Goal: Information Seeking & Learning: Find specific fact

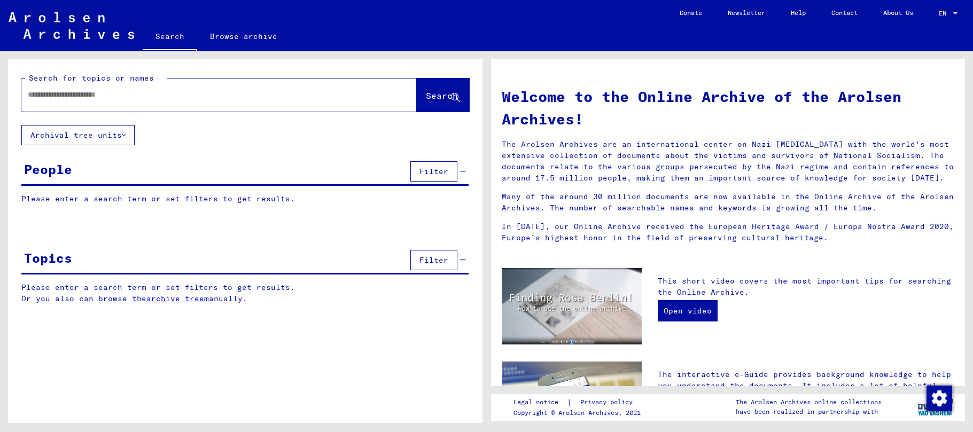
click at [119, 90] on input "text" at bounding box center [206, 94] width 357 height 11
click at [426, 93] on span "Search" at bounding box center [442, 95] width 32 height 11
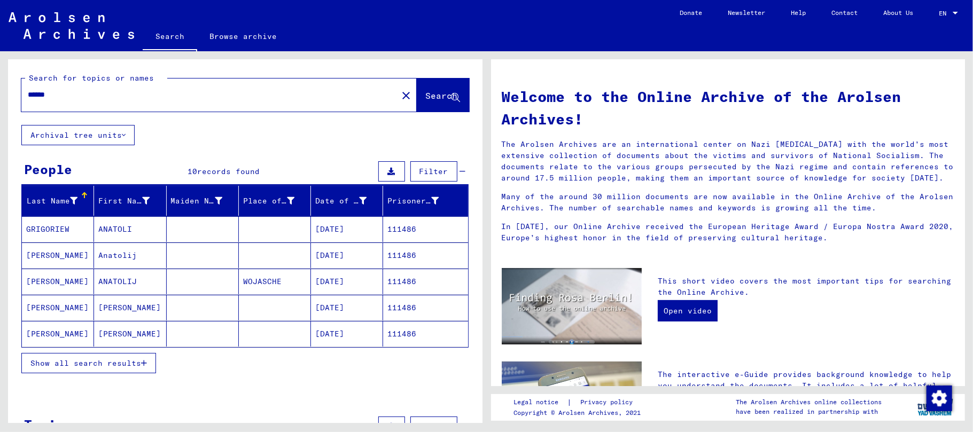
scroll to position [71, 0]
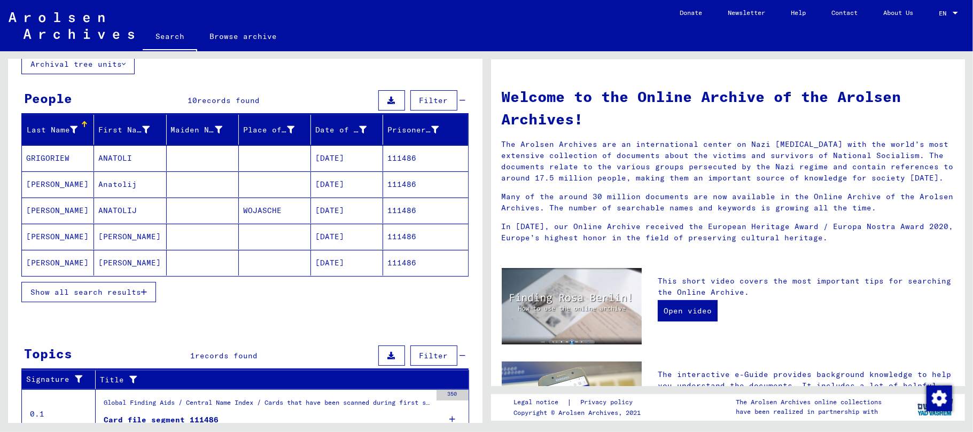
click at [146, 289] on button "Show all search results" at bounding box center [88, 292] width 135 height 20
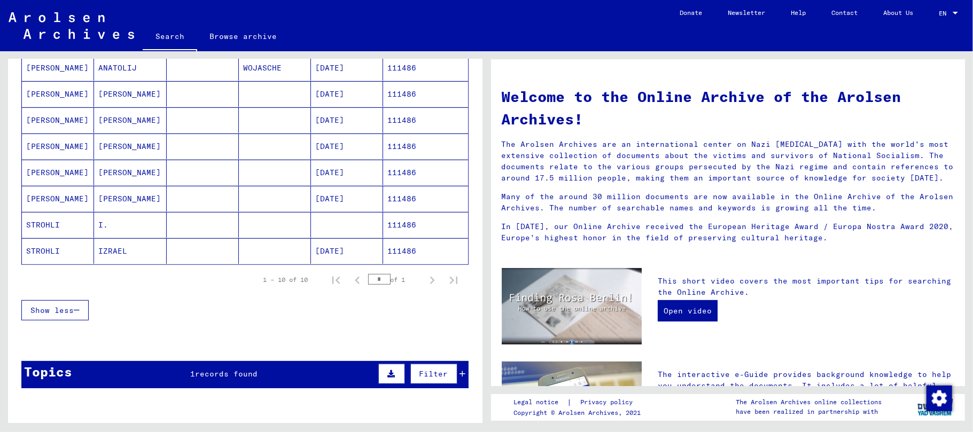
scroll to position [142, 0]
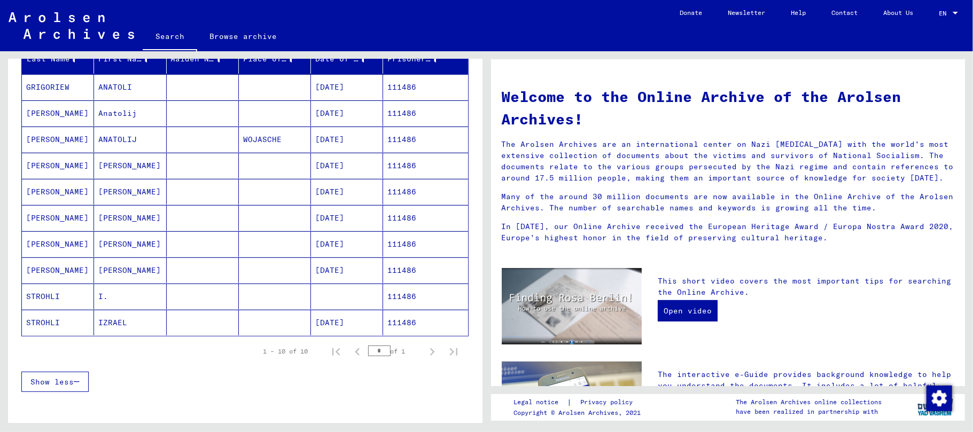
click at [52, 167] on mat-cell "[PERSON_NAME]" at bounding box center [58, 166] width 72 height 26
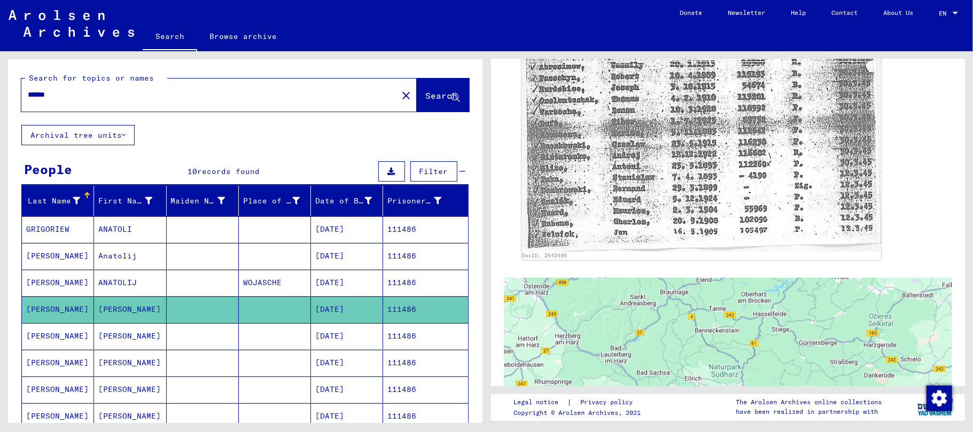
drag, startPoint x: 63, startPoint y: 96, endPoint x: 47, endPoint y: 94, distance: 16.2
click at [47, 94] on input "******" at bounding box center [209, 94] width 363 height 11
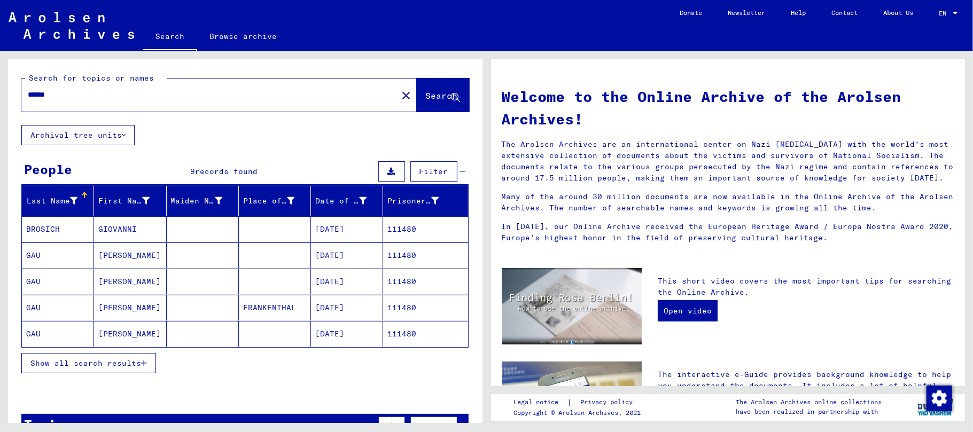
click at [146, 364] on icon "button" at bounding box center [144, 363] width 6 height 7
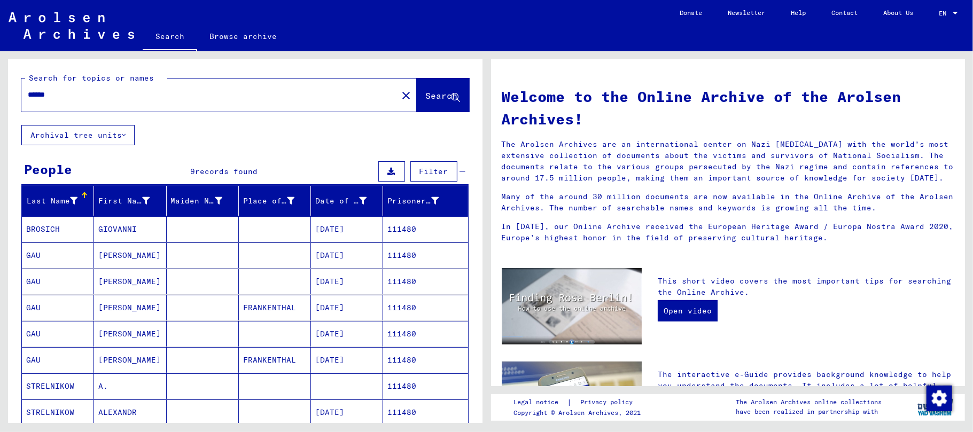
drag, startPoint x: 66, startPoint y: 92, endPoint x: 45, endPoint y: 97, distance: 21.9
click at [45, 97] on input "******" at bounding box center [206, 94] width 357 height 11
type input "******"
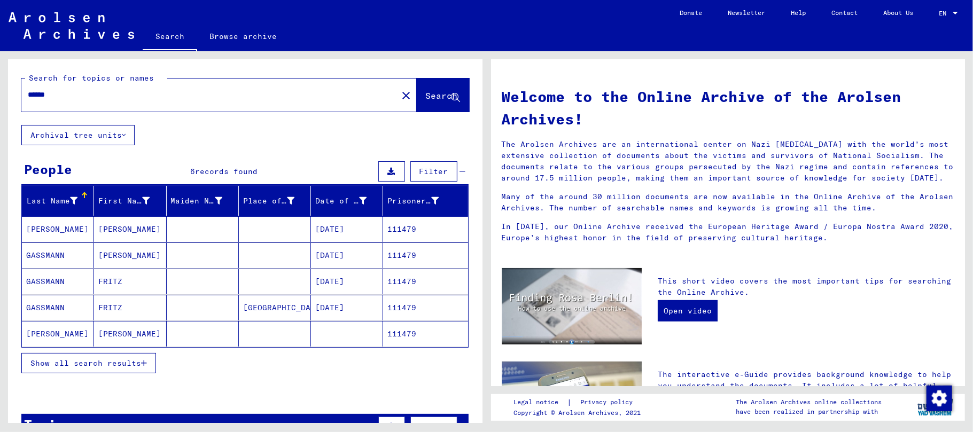
click at [103, 227] on mat-cell "[PERSON_NAME]" at bounding box center [130, 229] width 72 height 26
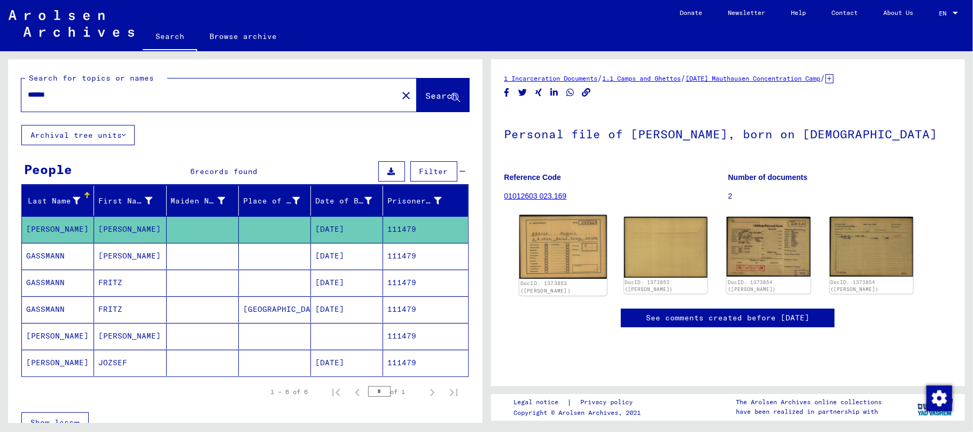
click at [572, 242] on img at bounding box center [563, 247] width 88 height 64
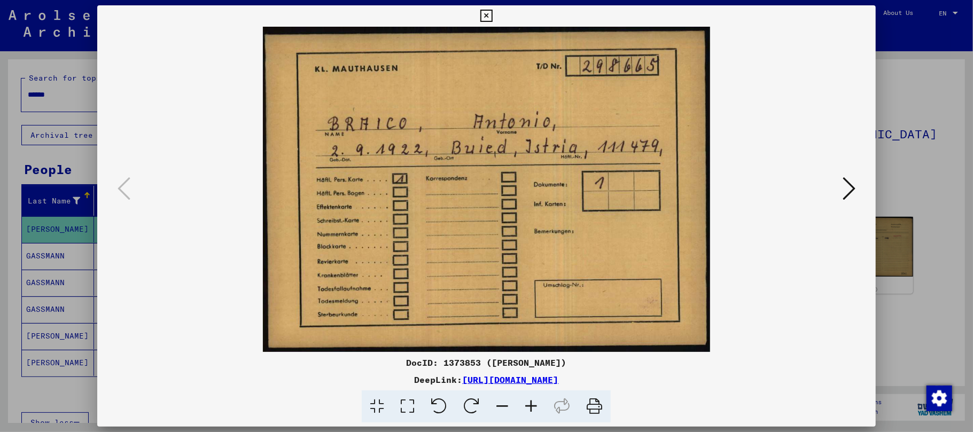
click at [843, 188] on icon at bounding box center [849, 189] width 13 height 26
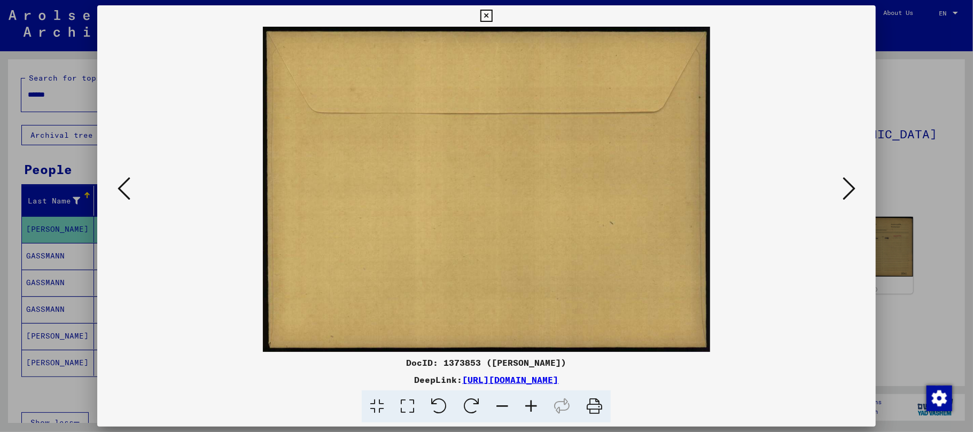
click at [843, 188] on icon at bounding box center [849, 189] width 13 height 26
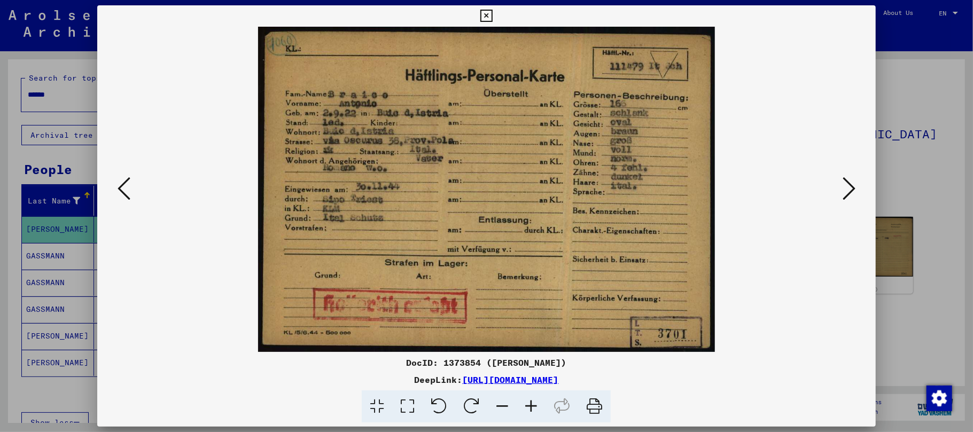
click at [524, 406] on icon at bounding box center [531, 407] width 29 height 33
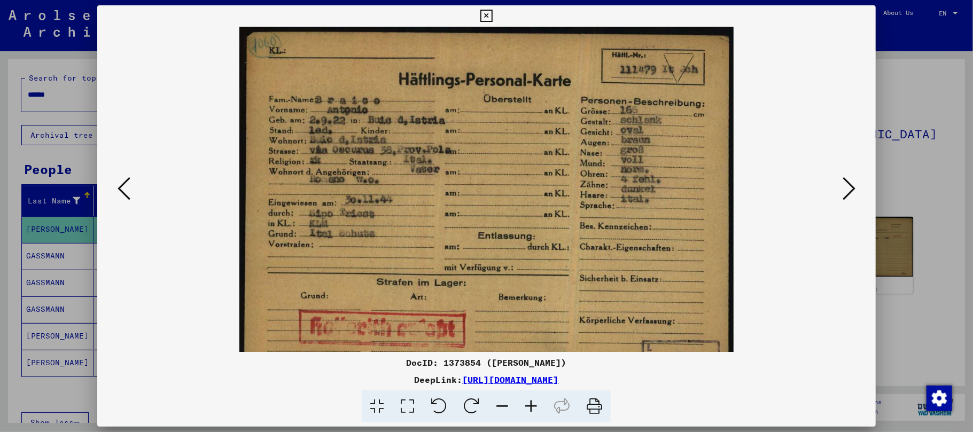
click at [524, 406] on icon at bounding box center [531, 407] width 29 height 33
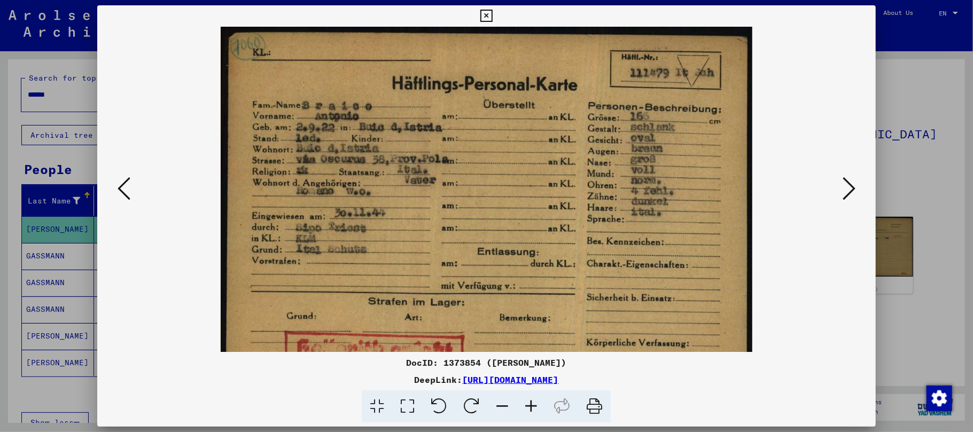
click at [524, 406] on icon at bounding box center [531, 407] width 29 height 33
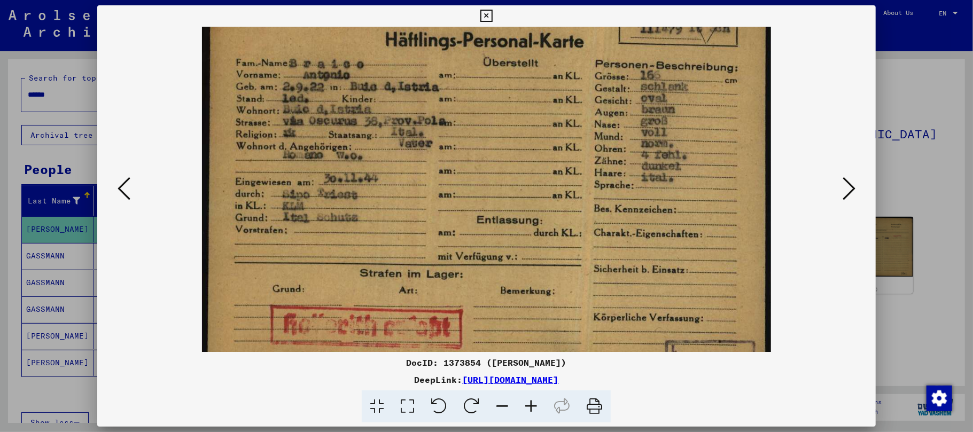
scroll to position [80, 0]
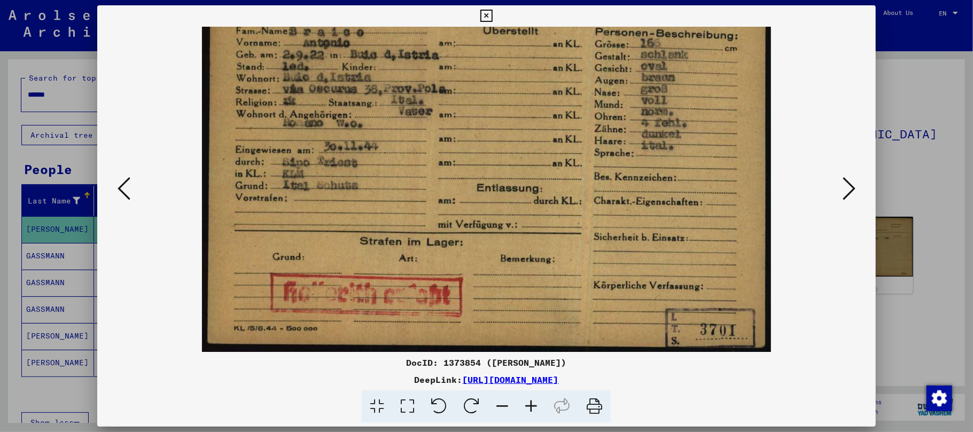
drag, startPoint x: 464, startPoint y: 226, endPoint x: 471, endPoint y: 160, distance: 65.5
click at [471, 160] on img at bounding box center [486, 150] width 569 height 406
click at [849, 191] on icon at bounding box center [849, 189] width 13 height 26
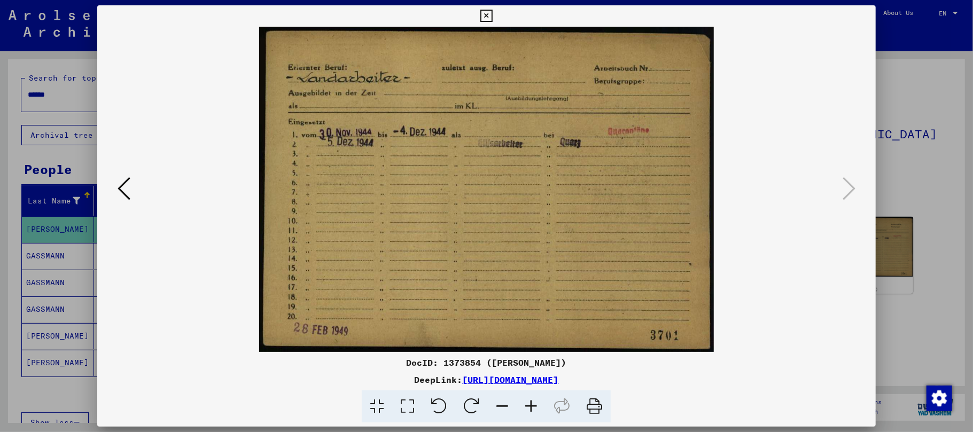
scroll to position [0, 0]
click at [488, 16] on icon at bounding box center [486, 16] width 12 height 13
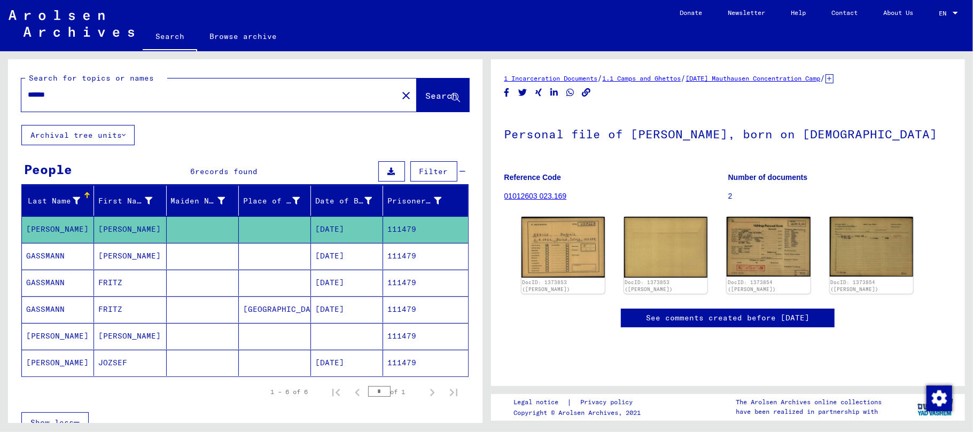
drag, startPoint x: 105, startPoint y: 95, endPoint x: 0, endPoint y: 94, distance: 105.3
click at [0, 94] on div "Search for topics or names ****** close Search Archival tree units People 6 rec…" at bounding box center [243, 237] width 486 height 372
click at [426, 92] on span "Search" at bounding box center [442, 95] width 32 height 11
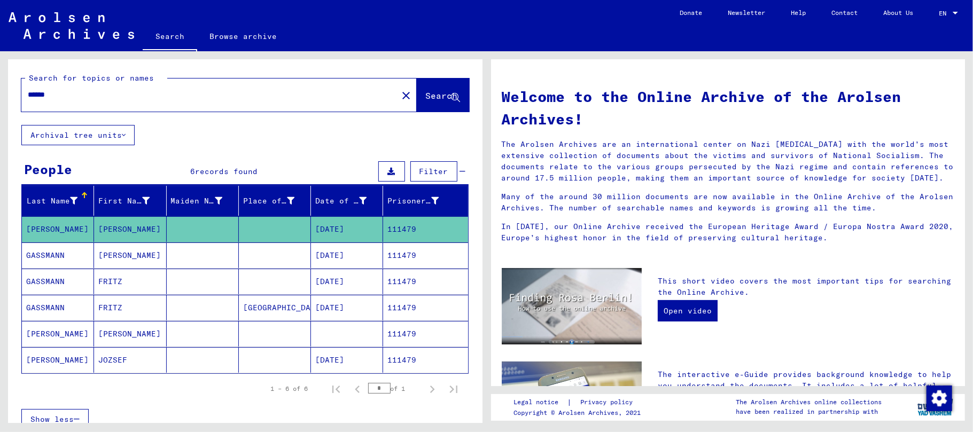
click at [176, 96] on input "******" at bounding box center [206, 94] width 357 height 11
drag, startPoint x: 77, startPoint y: 94, endPoint x: 0, endPoint y: 83, distance: 78.2
click at [0, 83] on div "Search for topics or names ****** close Search Archival tree units People 6 rec…" at bounding box center [243, 237] width 486 height 372
drag, startPoint x: 45, startPoint y: 88, endPoint x: 381, endPoint y: 92, distance: 335.7
click at [400, 92] on mat-icon "close" at bounding box center [406, 95] width 13 height 13
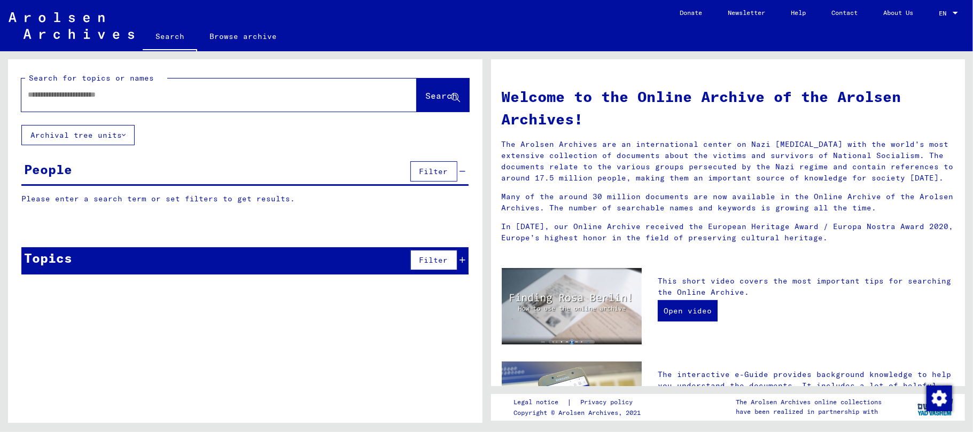
click at [361, 97] on input "text" at bounding box center [206, 94] width 357 height 11
paste input "**********"
click at [422, 102] on button "Search" at bounding box center [443, 95] width 52 height 33
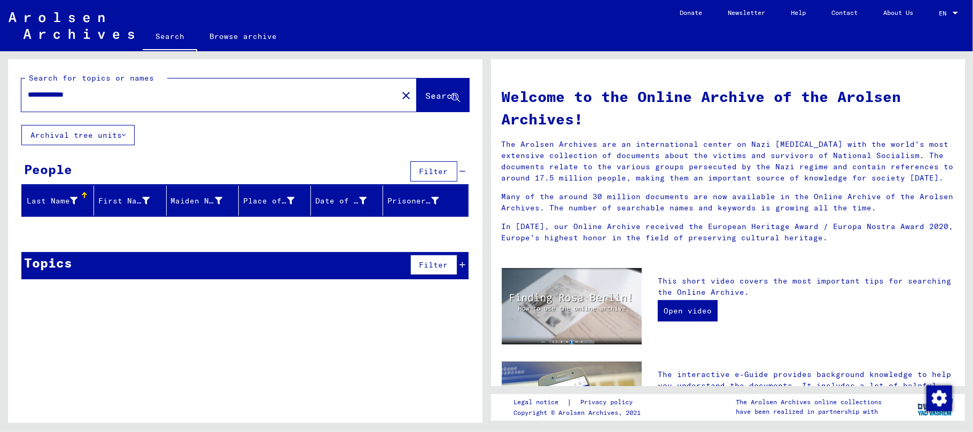
click at [50, 95] on input "**********" at bounding box center [206, 94] width 357 height 11
type input "**********"
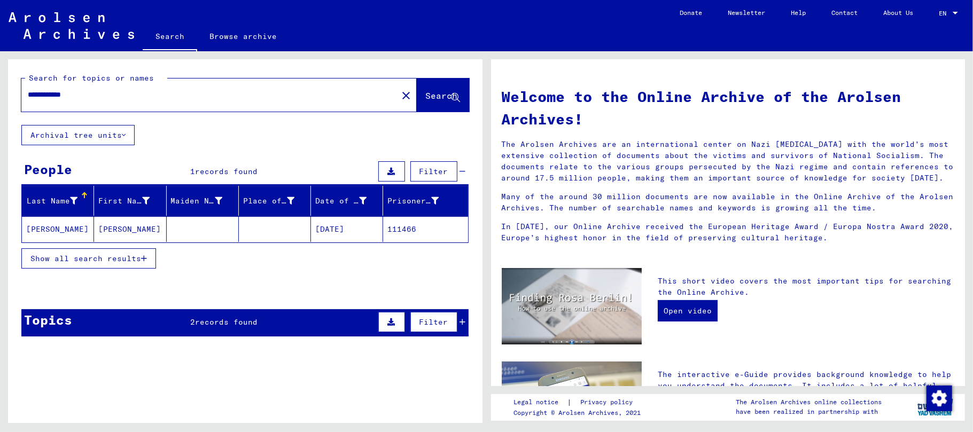
click at [50, 233] on mat-cell "[PERSON_NAME]" at bounding box center [58, 229] width 72 height 26
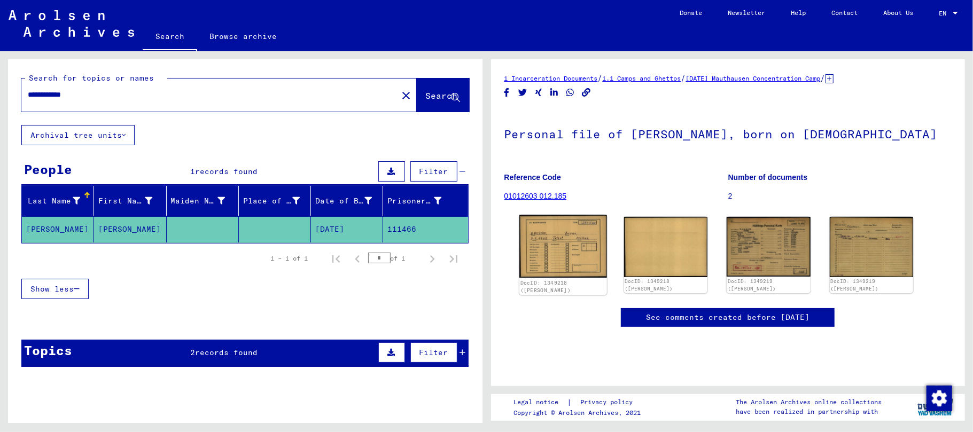
click at [553, 244] on img at bounding box center [563, 246] width 88 height 63
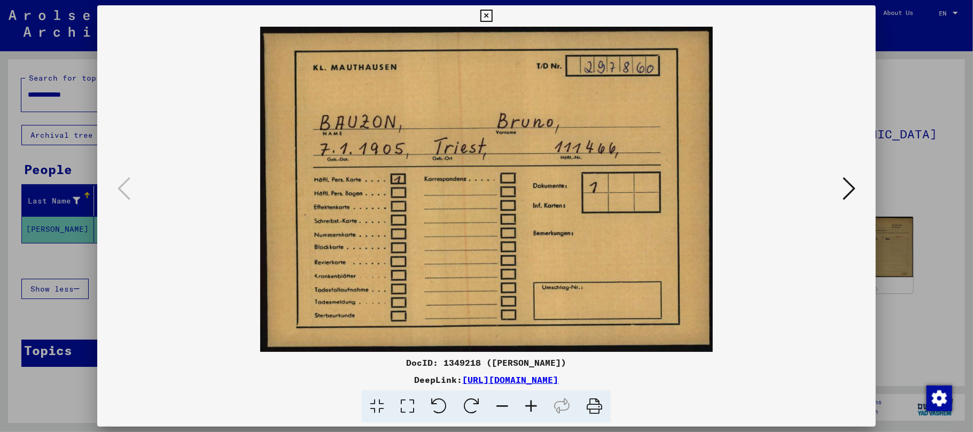
click at [847, 191] on icon at bounding box center [849, 189] width 13 height 26
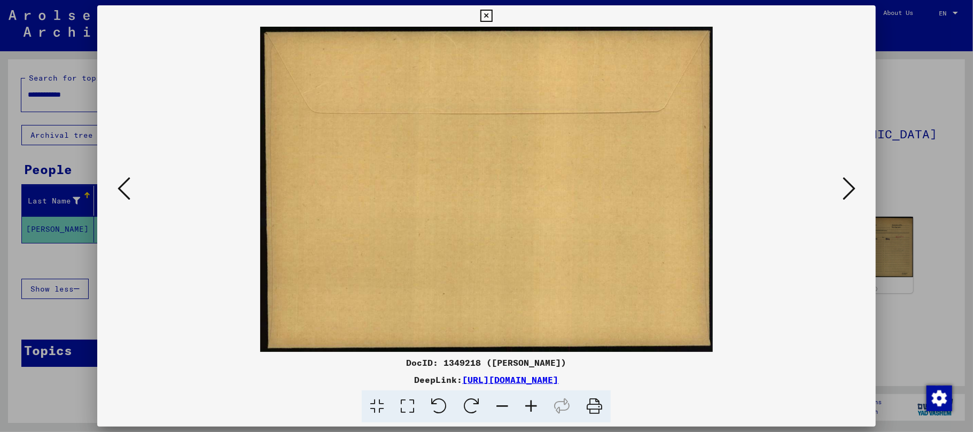
click at [847, 191] on icon at bounding box center [849, 189] width 13 height 26
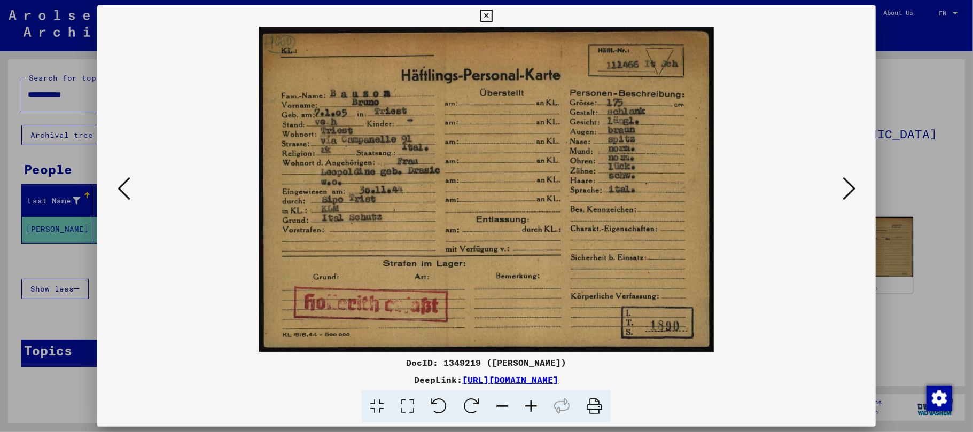
click at [524, 409] on icon at bounding box center [531, 407] width 29 height 33
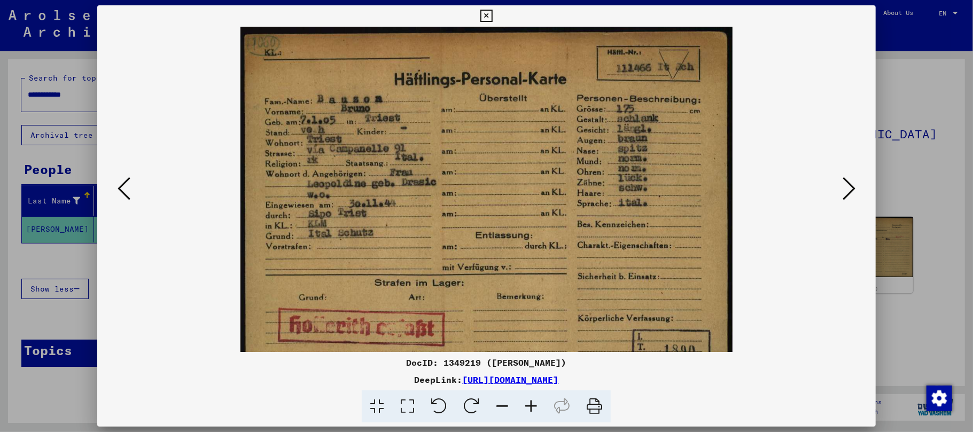
click at [524, 409] on icon at bounding box center [531, 407] width 29 height 33
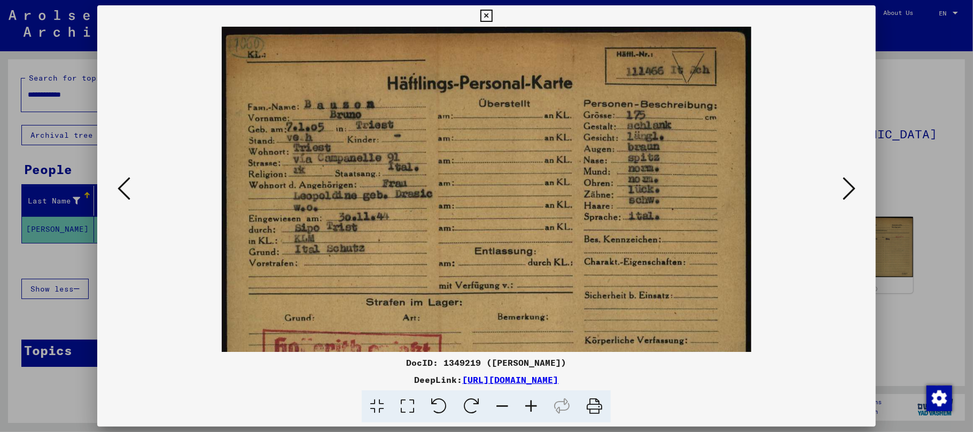
click at [524, 409] on icon at bounding box center [531, 407] width 29 height 33
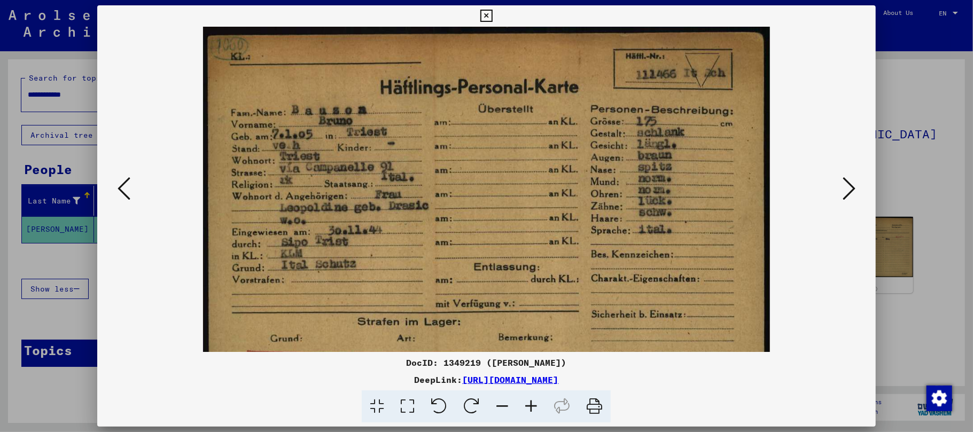
click at [524, 409] on icon at bounding box center [531, 407] width 29 height 33
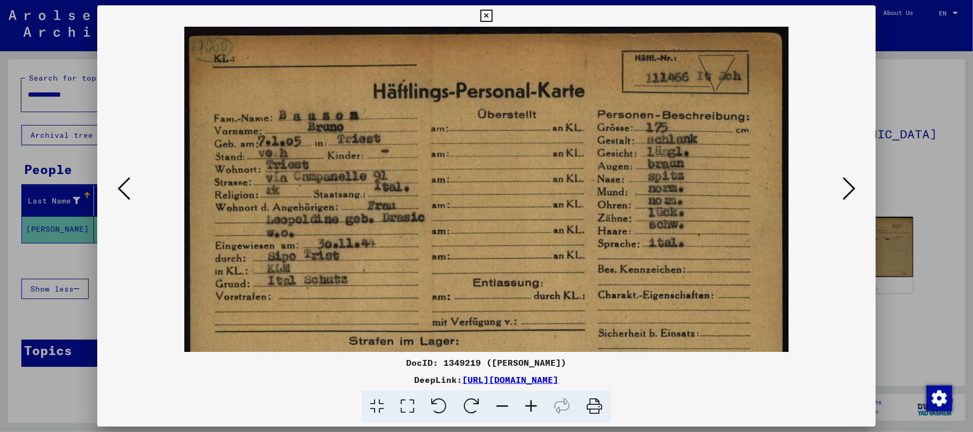
scroll to position [38, 0]
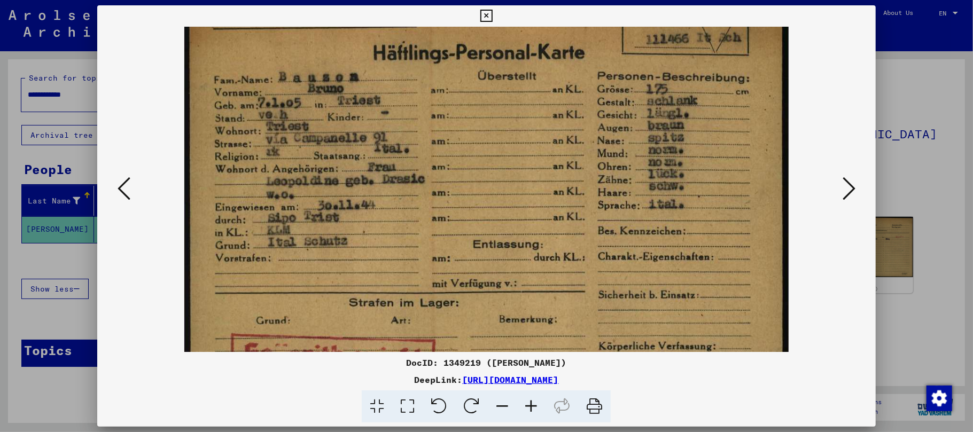
drag, startPoint x: 499, startPoint y: 313, endPoint x: 502, endPoint y: 290, distance: 23.7
click at [502, 290] on img at bounding box center [486, 204] width 604 height 432
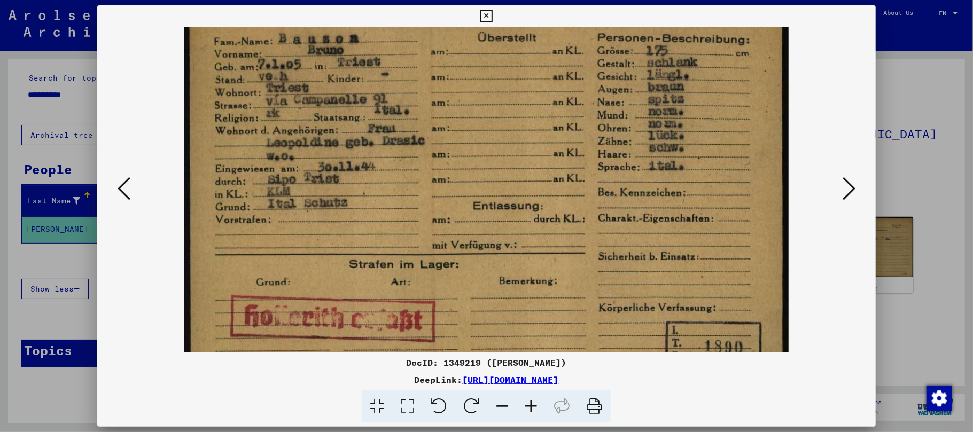
scroll to position [0, 0]
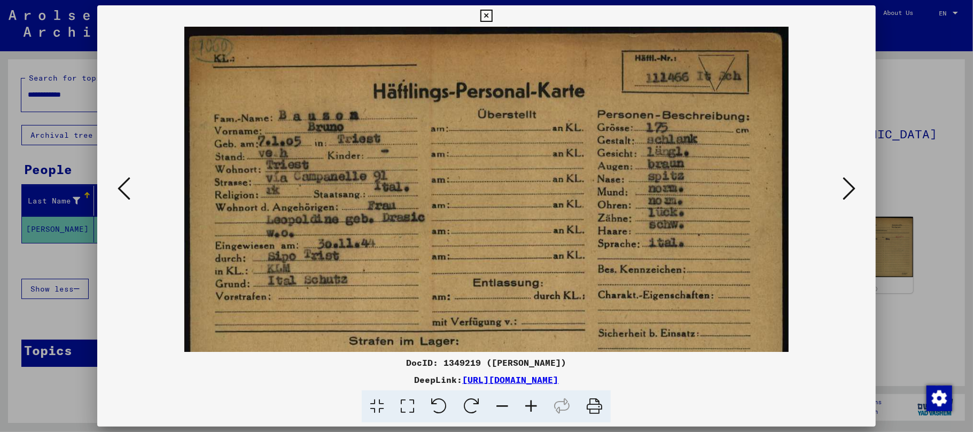
drag, startPoint x: 424, startPoint y: 252, endPoint x: 349, endPoint y: 278, distance: 79.3
click at [349, 278] on img at bounding box center [486, 243] width 604 height 432
click at [847, 187] on icon at bounding box center [849, 189] width 13 height 26
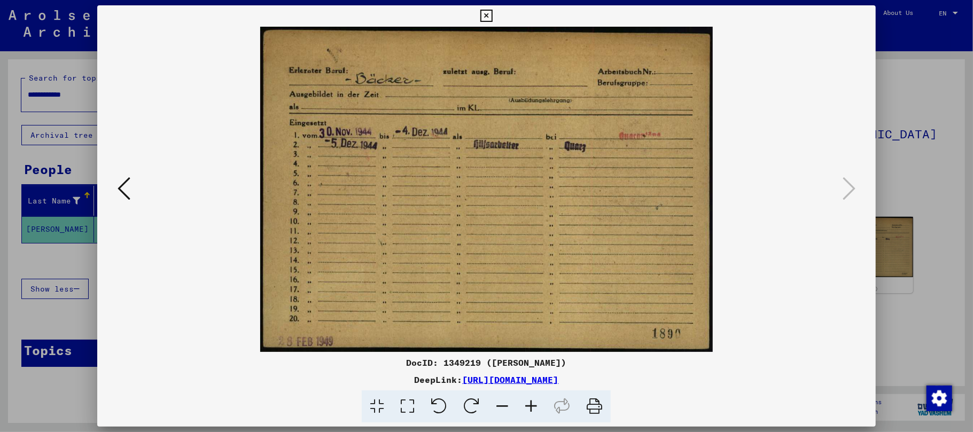
drag, startPoint x: 486, startPoint y: 17, endPoint x: 462, endPoint y: 58, distance: 47.5
click at [486, 17] on icon at bounding box center [486, 16] width 12 height 13
